Goal: Task Accomplishment & Management: Use online tool/utility

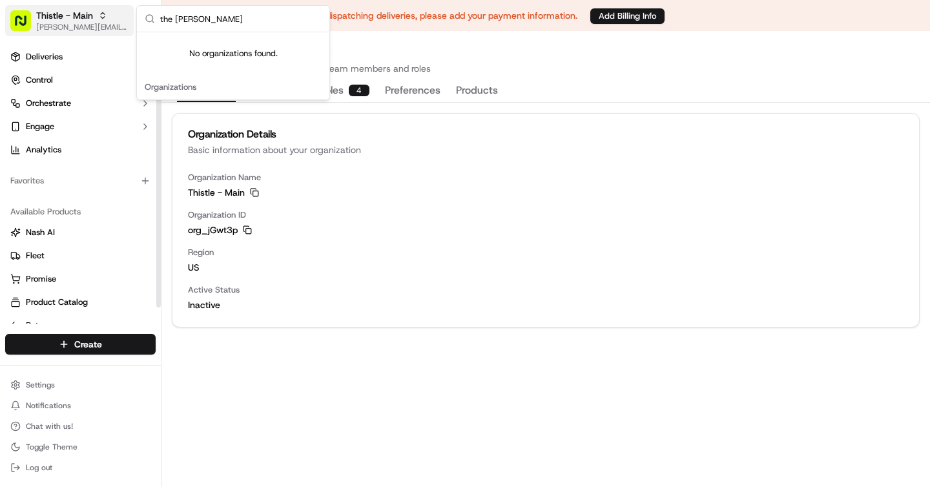
click at [67, 8] on button "Thistle - Main brigitte@usenash.com" at bounding box center [69, 20] width 129 height 31
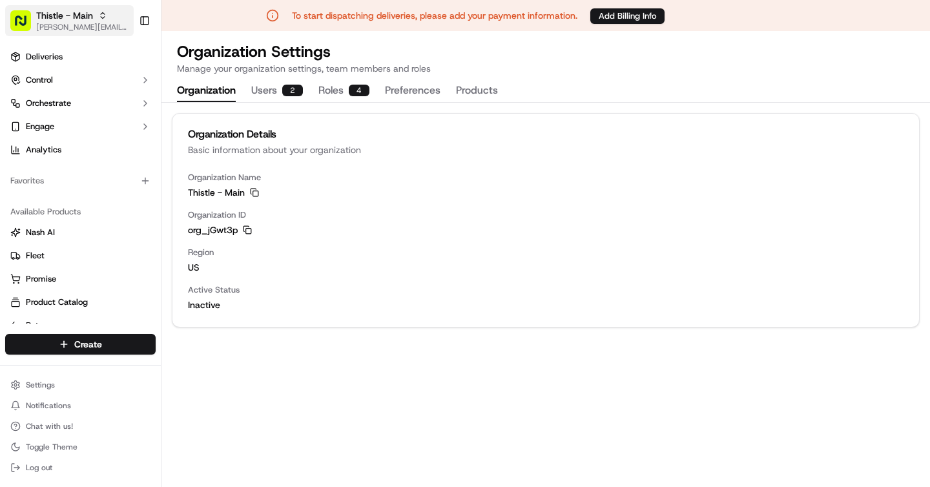
click at [67, 8] on button "Thistle - Main brigitte@usenash.com" at bounding box center [69, 20] width 129 height 31
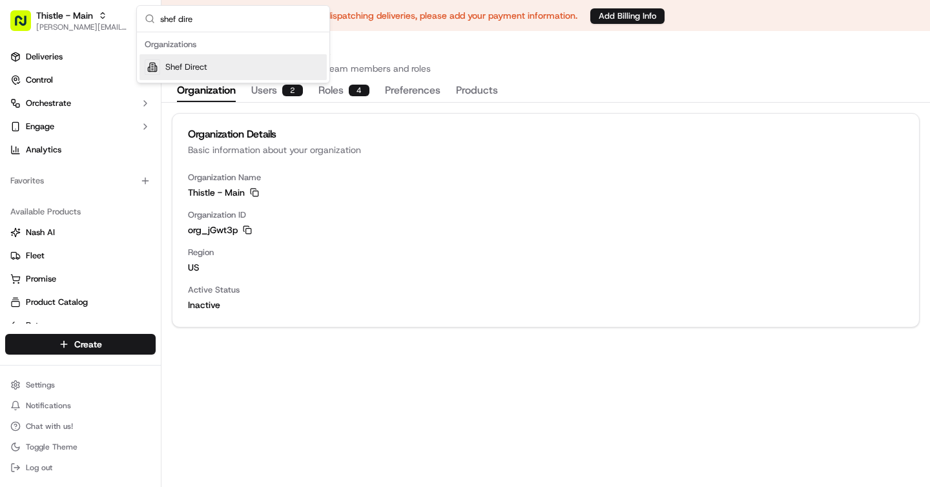
type input "shef dire"
click at [203, 69] on span "Shef Direct" at bounding box center [186, 67] width 42 height 12
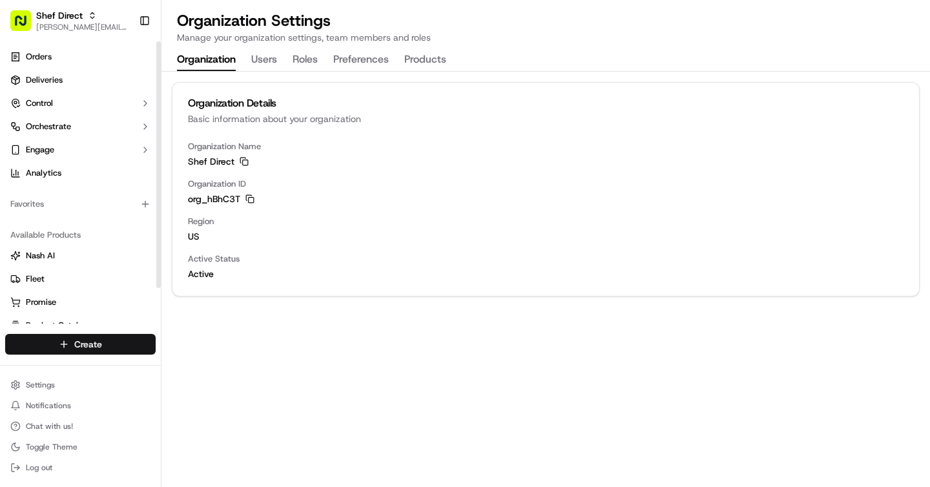
click at [67, 343] on html "Shef Direct brigitte@usenash.com Toggle Sidebar Orders Deliveries Control Orche…" at bounding box center [465, 243] width 930 height 487
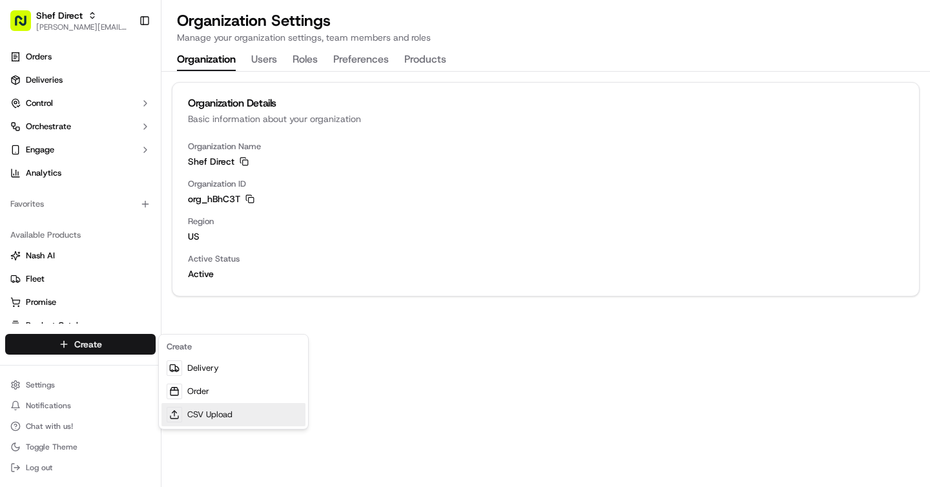
click at [207, 417] on link "CSV Upload" at bounding box center [233, 414] width 144 height 23
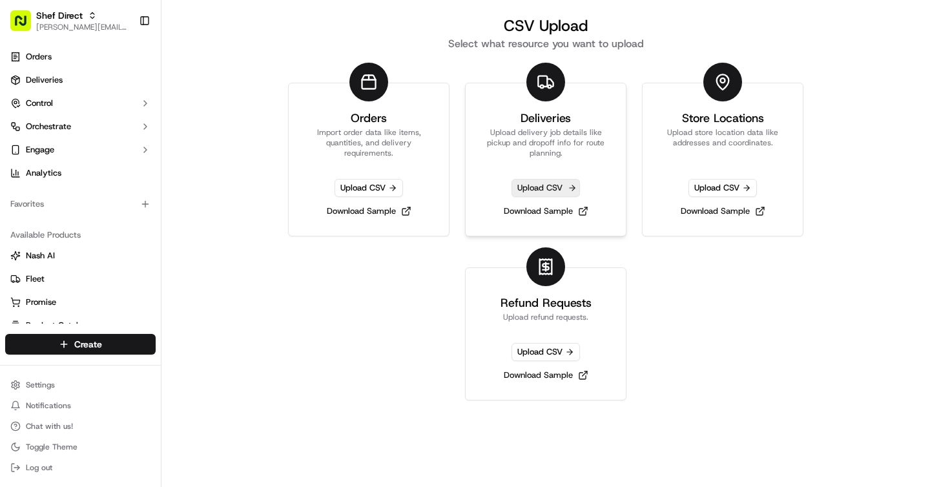
click at [528, 187] on span "Upload CSV" at bounding box center [546, 188] width 68 height 18
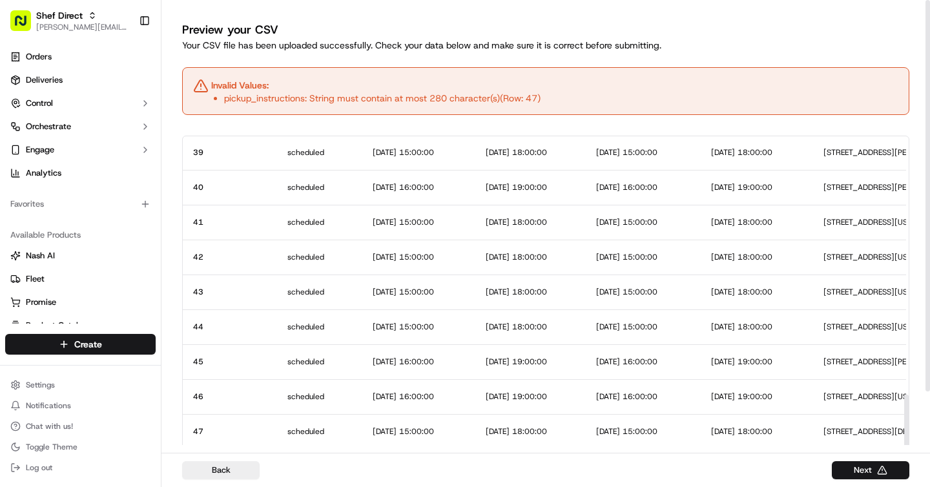
scroll to position [61, 0]
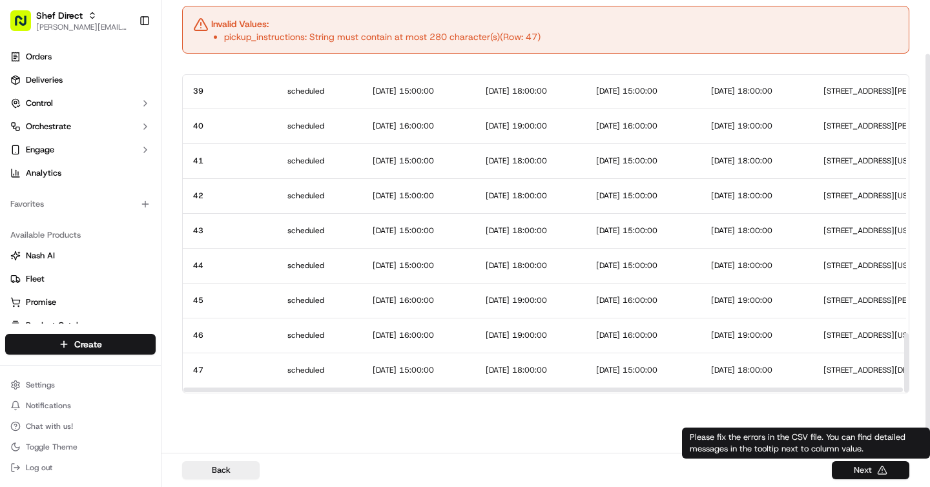
click at [851, 469] on button "Next" at bounding box center [871, 470] width 78 height 18
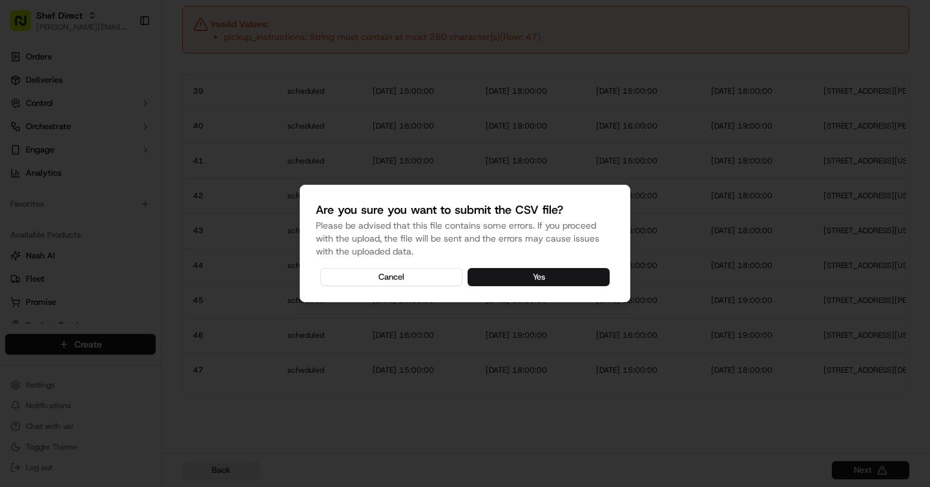
click at [545, 278] on button "Yes" at bounding box center [539, 277] width 142 height 18
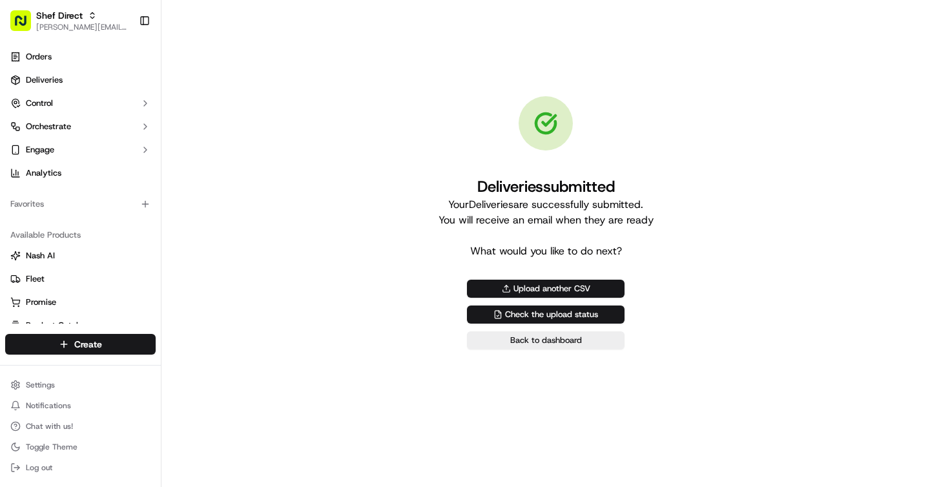
scroll to position [0, 0]
click at [74, 72] on link "Deliveries" at bounding box center [80, 80] width 151 height 21
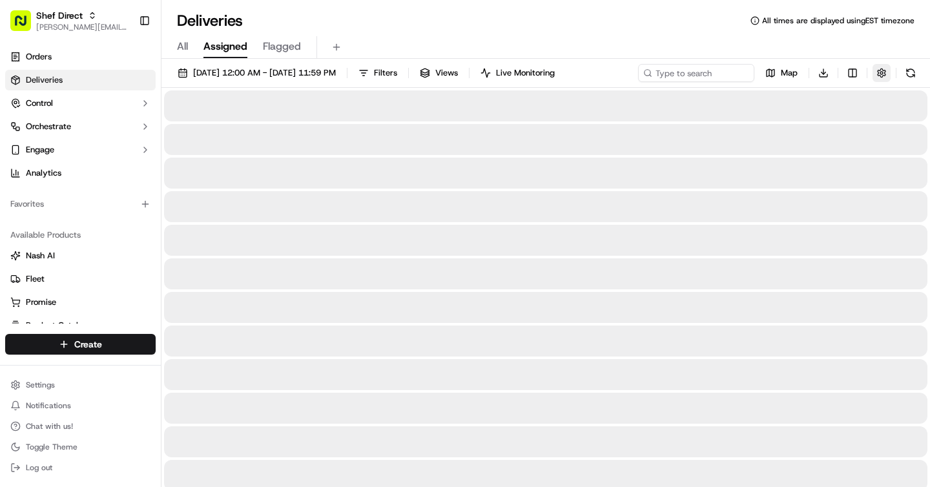
click at [873, 68] on button "button" at bounding box center [882, 73] width 18 height 18
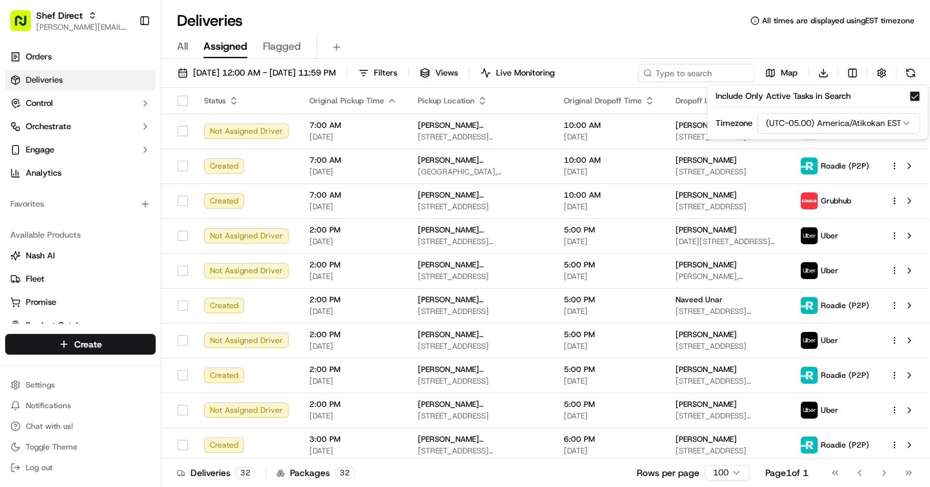
click at [806, 116] on html "Shef Direct brigitte@usenash.com Toggle Sidebar Orders Deliveries Control Orche…" at bounding box center [465, 243] width 930 height 487
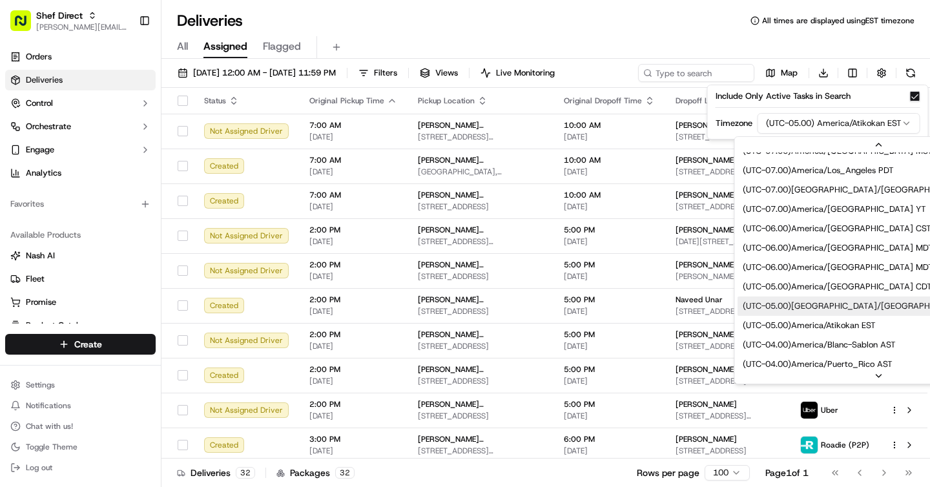
scroll to position [73, 0]
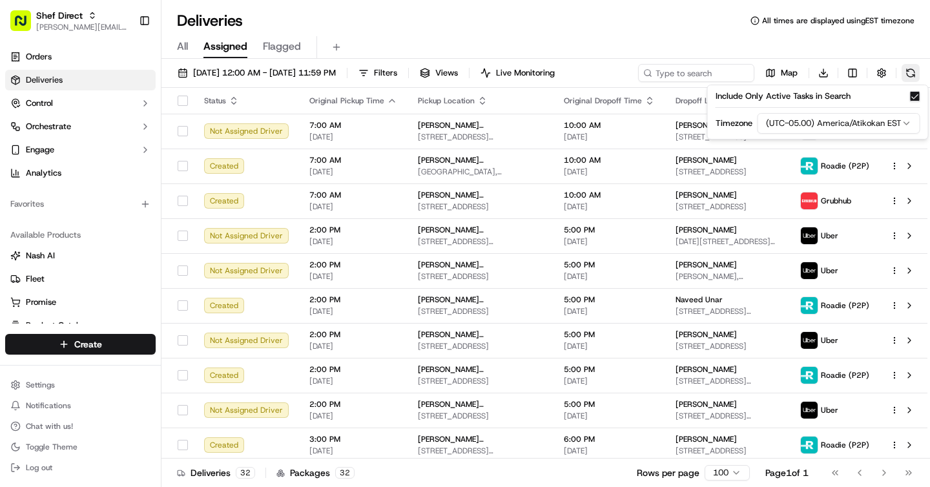
click at [906, 72] on button at bounding box center [911, 73] width 18 height 18
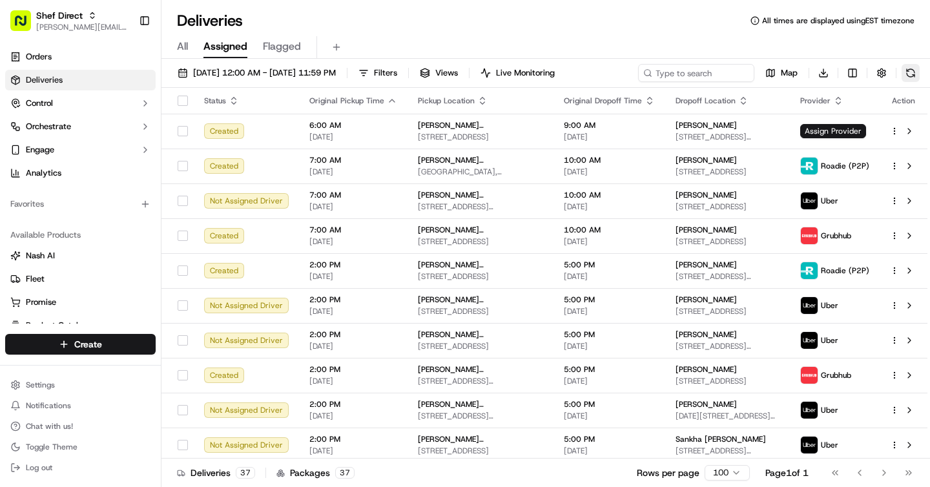
click at [906, 72] on button at bounding box center [911, 73] width 18 height 18
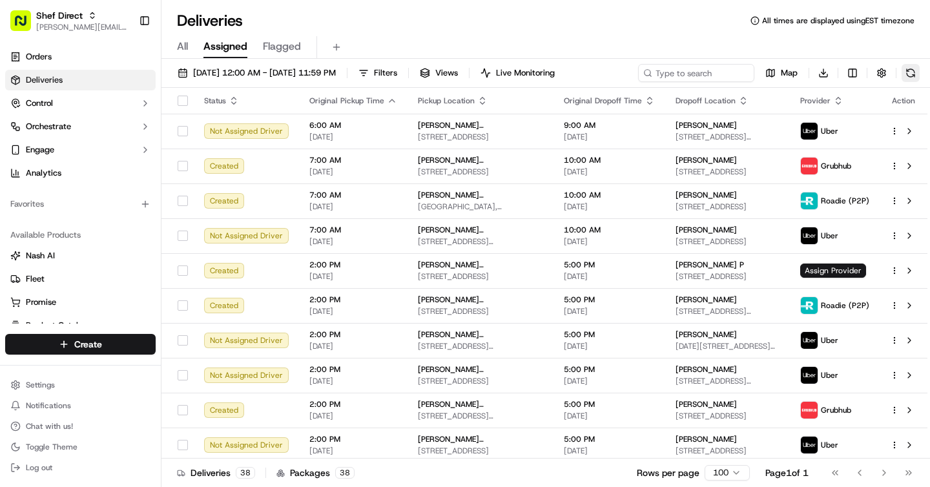
click at [906, 72] on button at bounding box center [911, 73] width 18 height 18
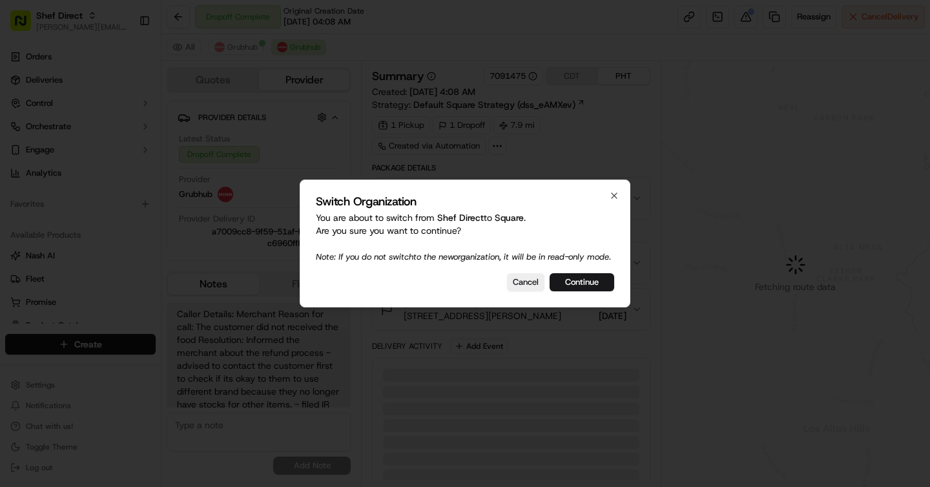
scroll to position [86, 0]
click at [578, 282] on button "Continue" at bounding box center [582, 282] width 65 height 18
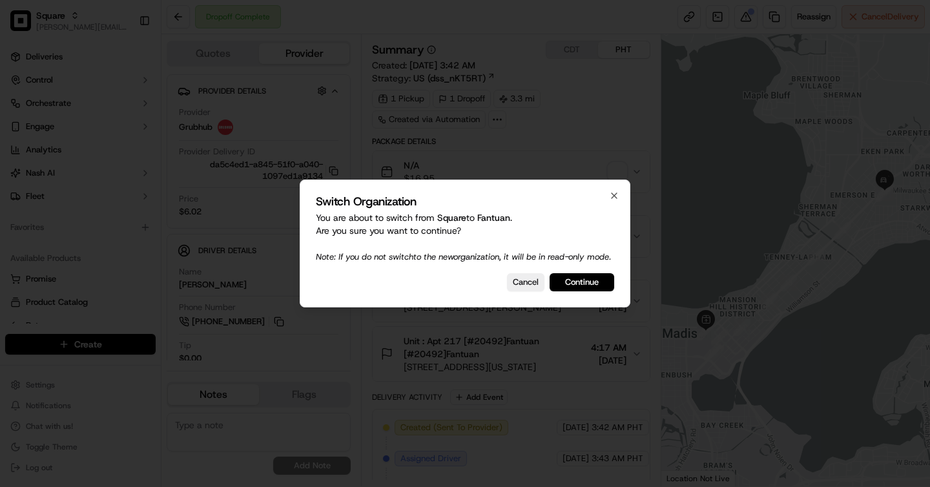
click at [582, 275] on div "Switch Organization You are about to switch from Square to Fantuan . Are you su…" at bounding box center [465, 244] width 331 height 128
click at [580, 285] on button "Continue" at bounding box center [582, 282] width 65 height 18
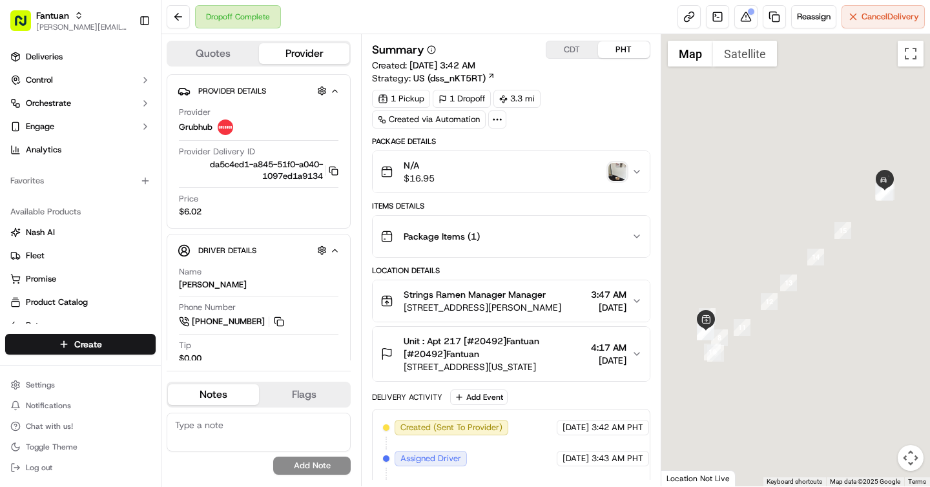
click at [587, 48] on button "CDT" at bounding box center [572, 49] width 52 height 17
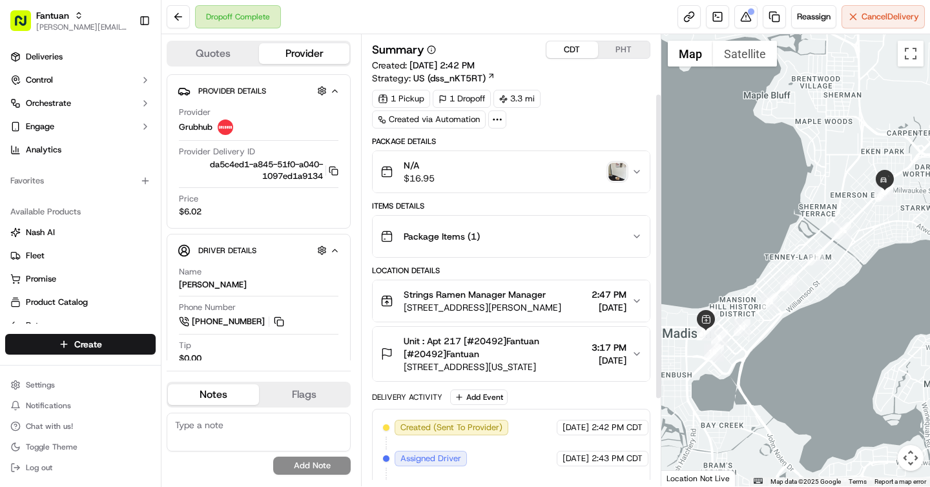
scroll to position [214, 0]
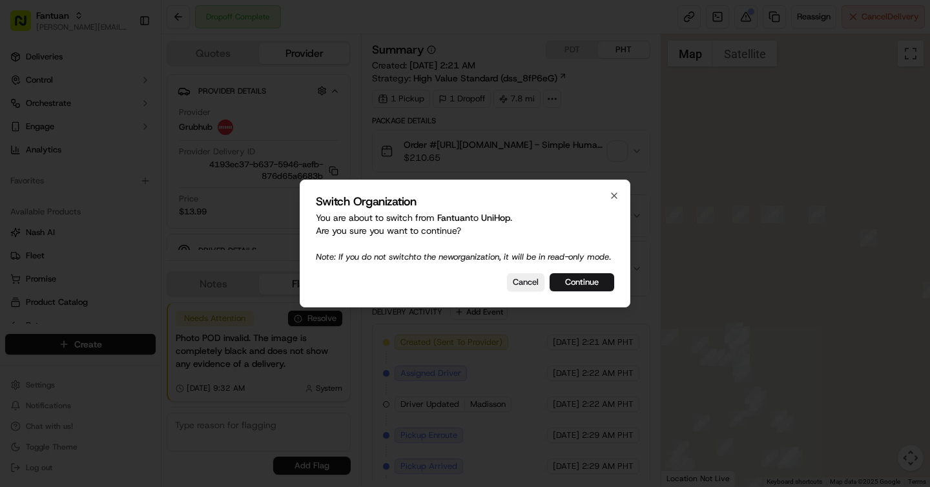
scroll to position [209, 0]
click at [573, 291] on button "Continue" at bounding box center [582, 282] width 65 height 18
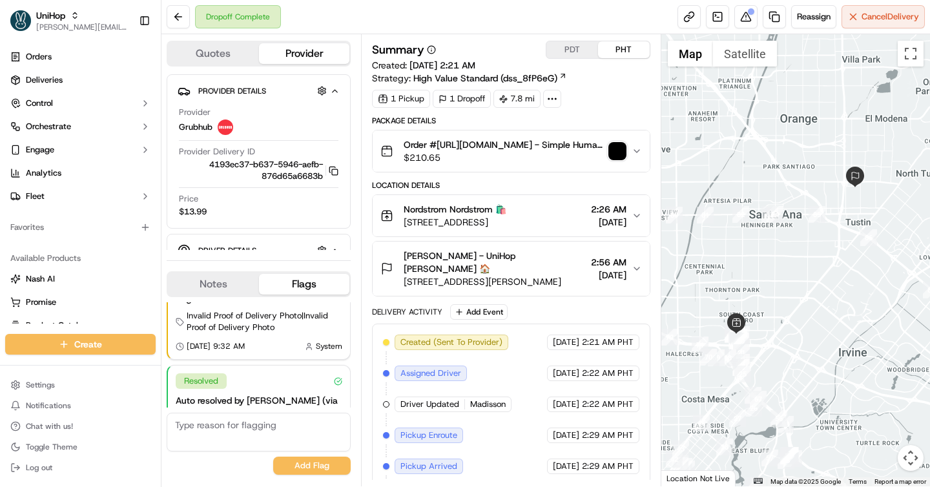
click at [581, 158] on span "$210.65" at bounding box center [503, 157] width 199 height 13
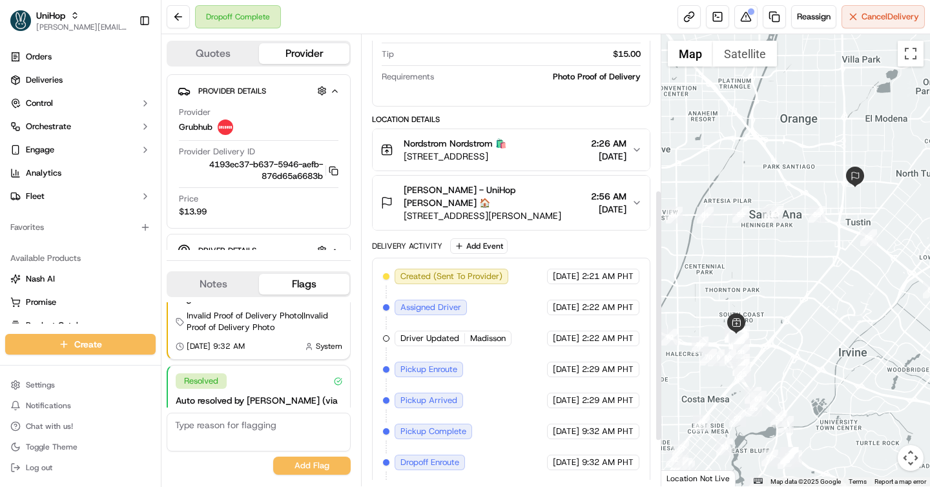
scroll to position [74, 0]
